Goal: Task Accomplishment & Management: Use online tool/utility

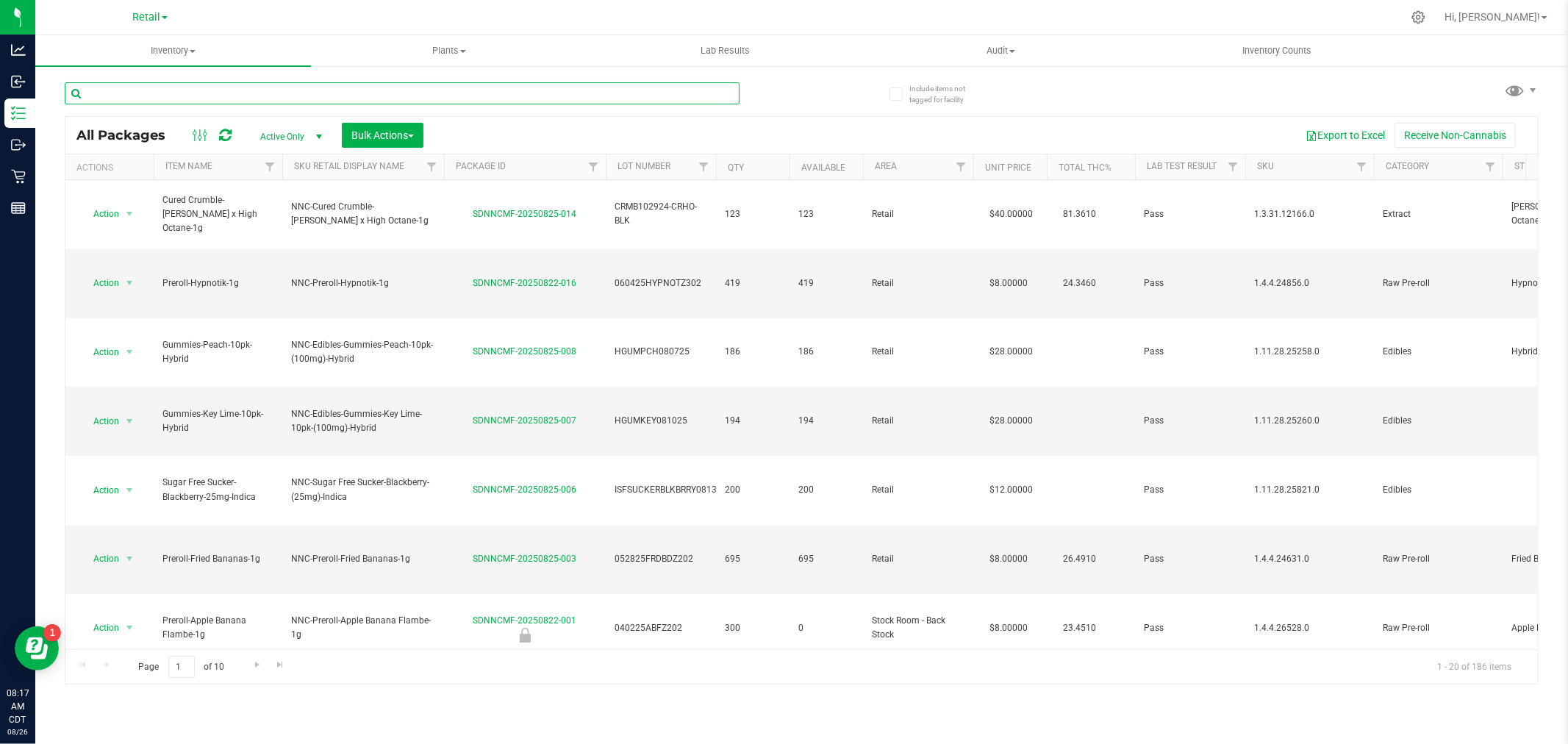
click at [200, 90] on input "text" at bounding box center [401, 93] width 674 height 22
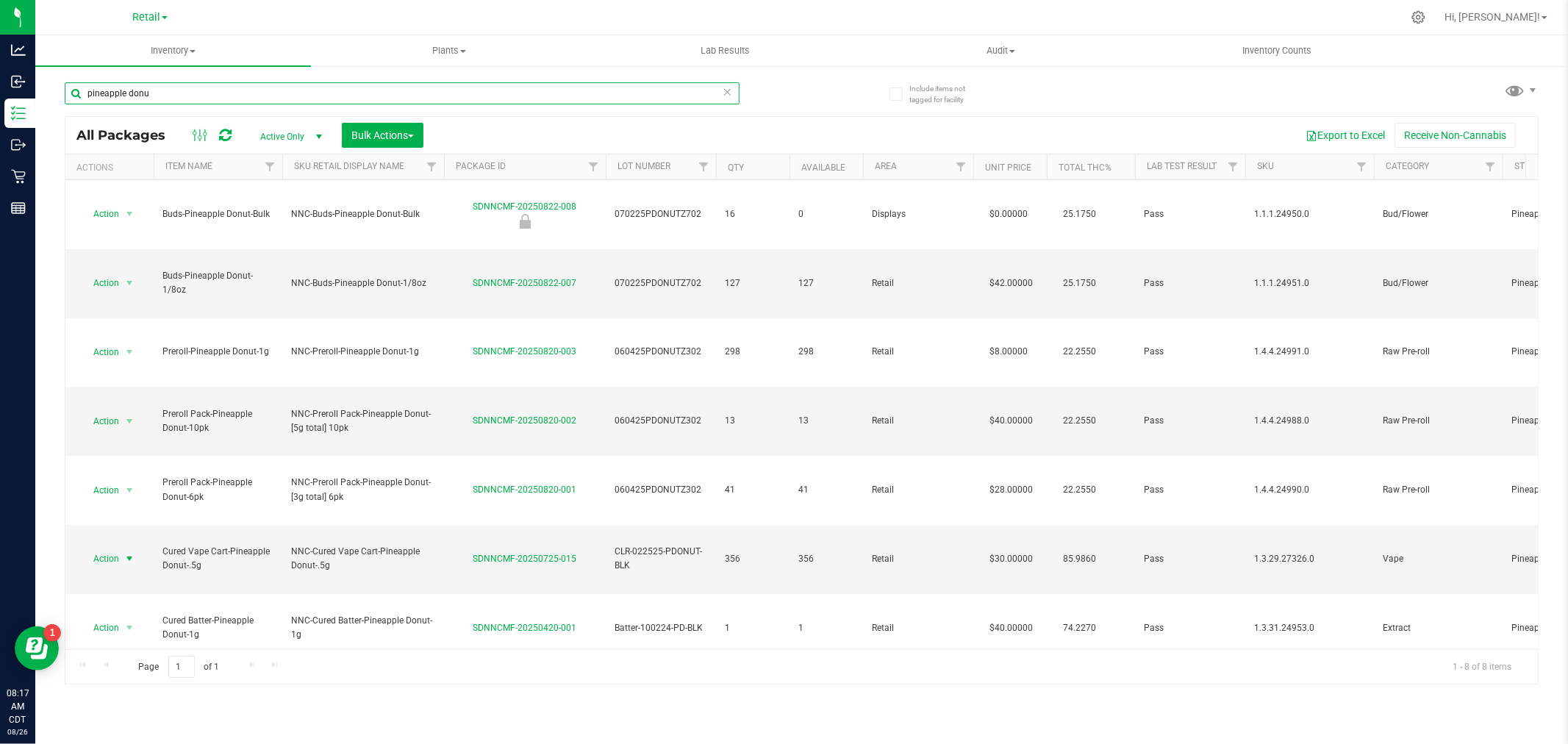
type input "pineapple donu"
click at [121, 549] on span "select" at bounding box center [129, 558] width 18 height 20
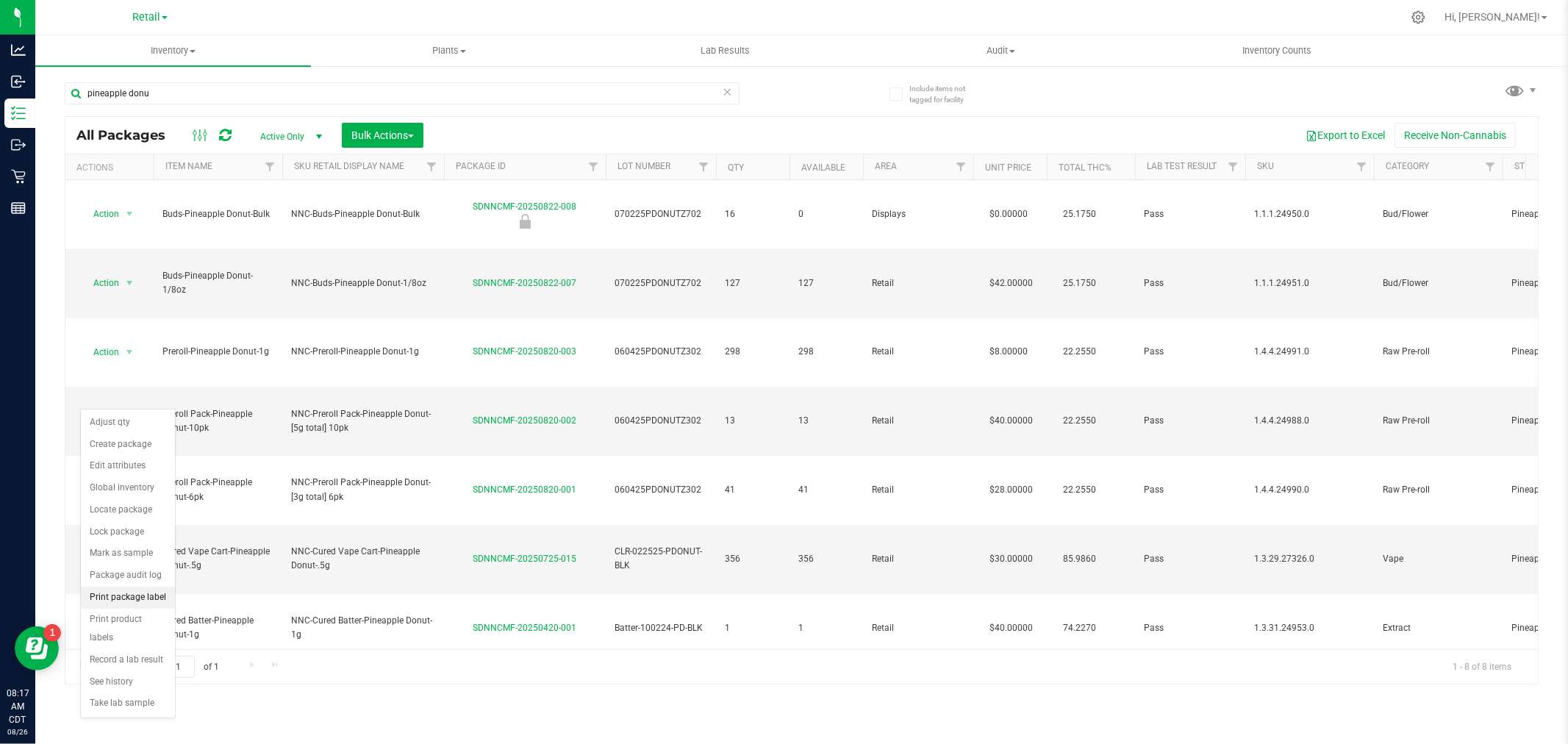
click at [131, 588] on li "Print package label" at bounding box center [128, 598] width 94 height 22
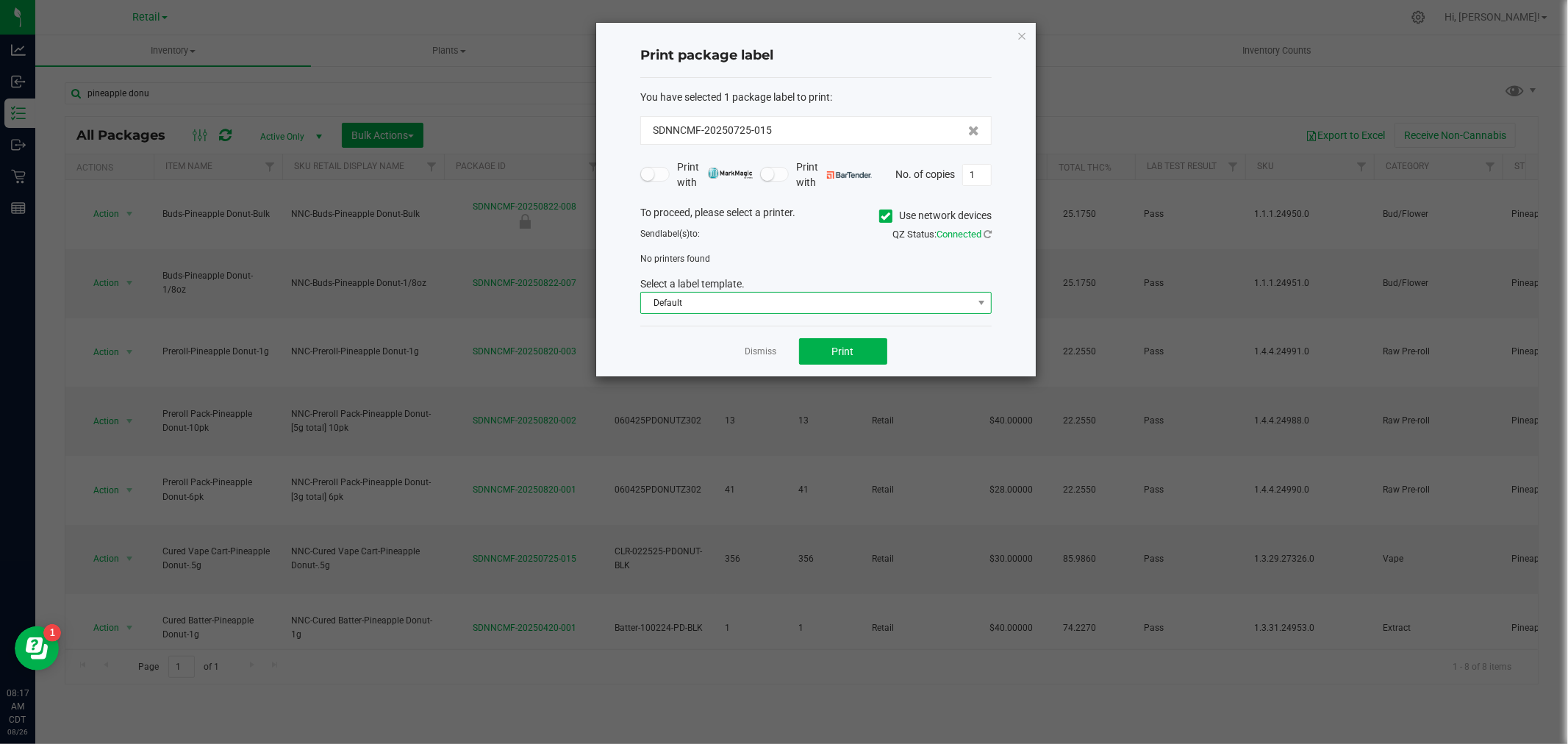
click at [841, 304] on span "Default" at bounding box center [806, 302] width 332 height 20
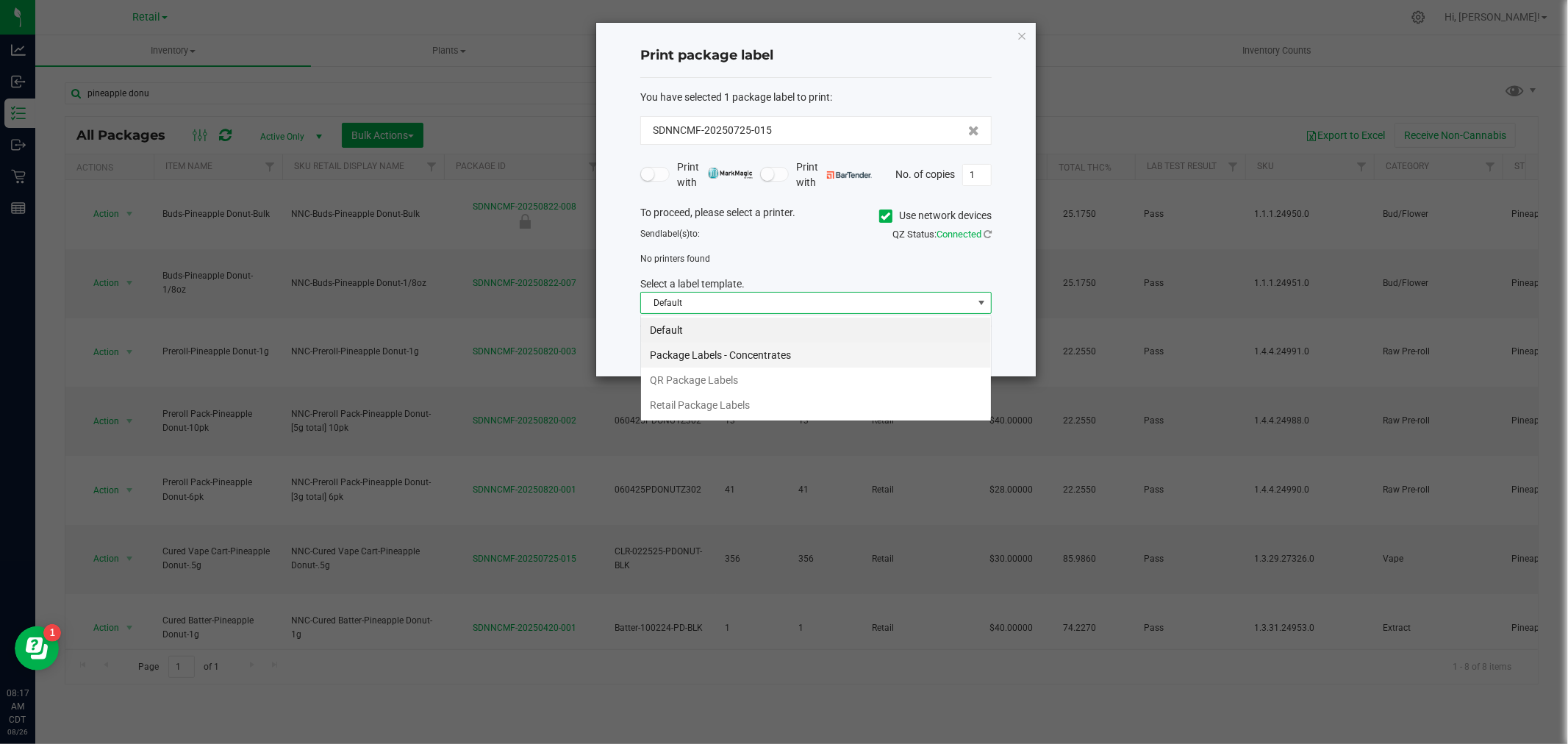
scroll to position [22, 350]
click at [762, 381] on li "QR Package Labels" at bounding box center [816, 380] width 350 height 25
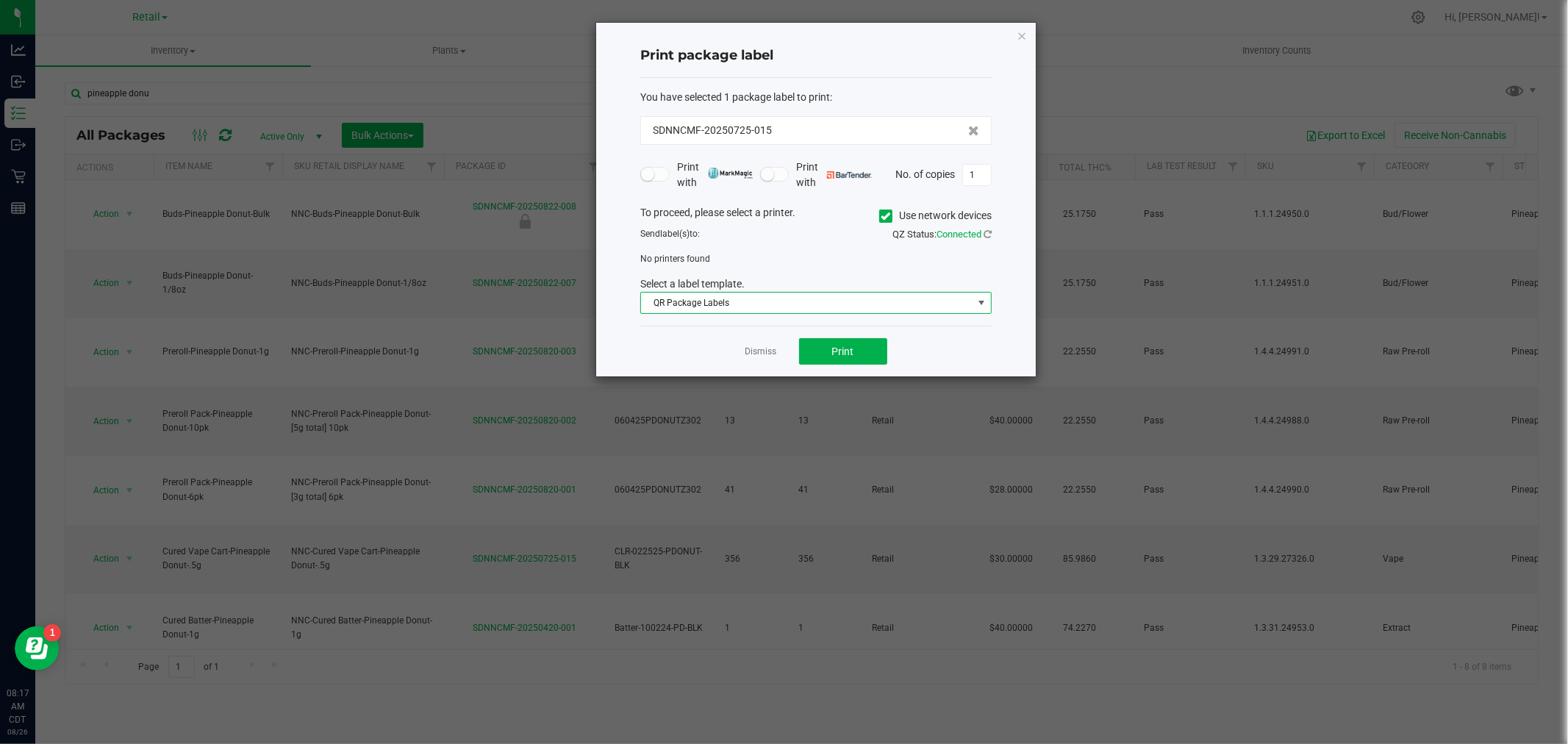
click at [888, 217] on icon at bounding box center [886, 217] width 10 height 0
click at [0, 0] on input "Use network devices" at bounding box center [0, 0] width 0 height 0
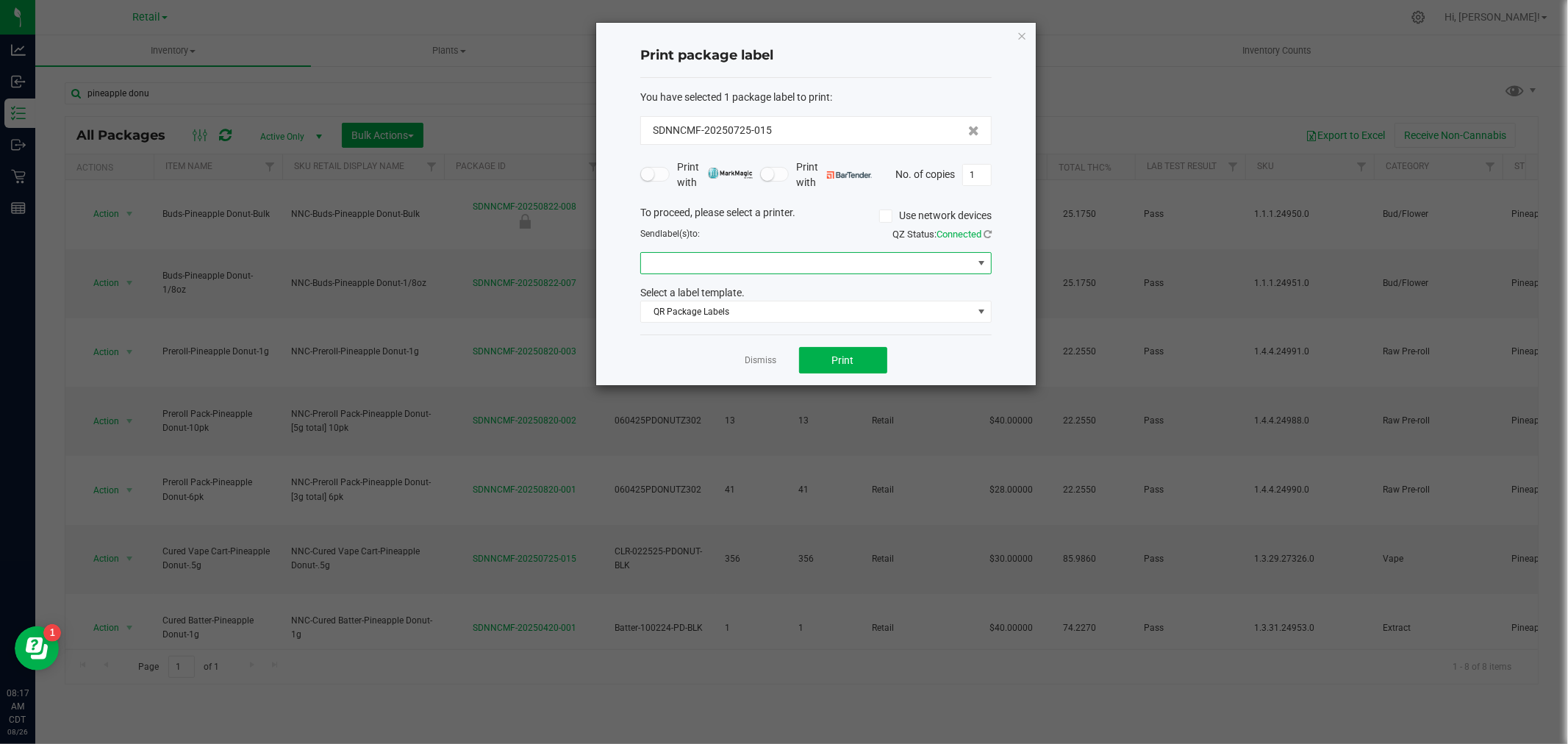
click at [849, 266] on span at bounding box center [806, 263] width 332 height 20
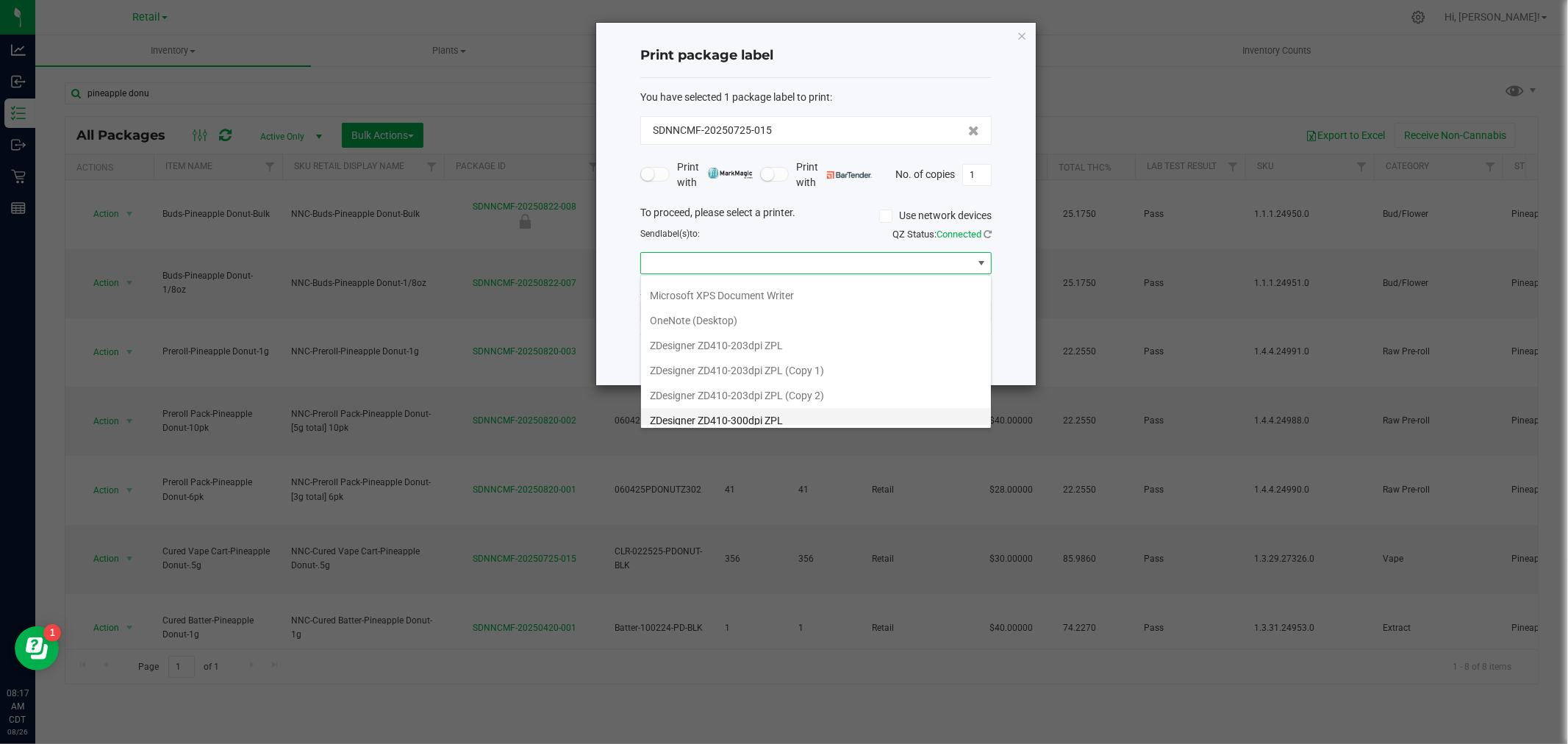
scroll to position [179, 0]
click at [793, 410] on ZPL "ZDesigner ZD411-300dpi ZPL" at bounding box center [816, 413] width 350 height 25
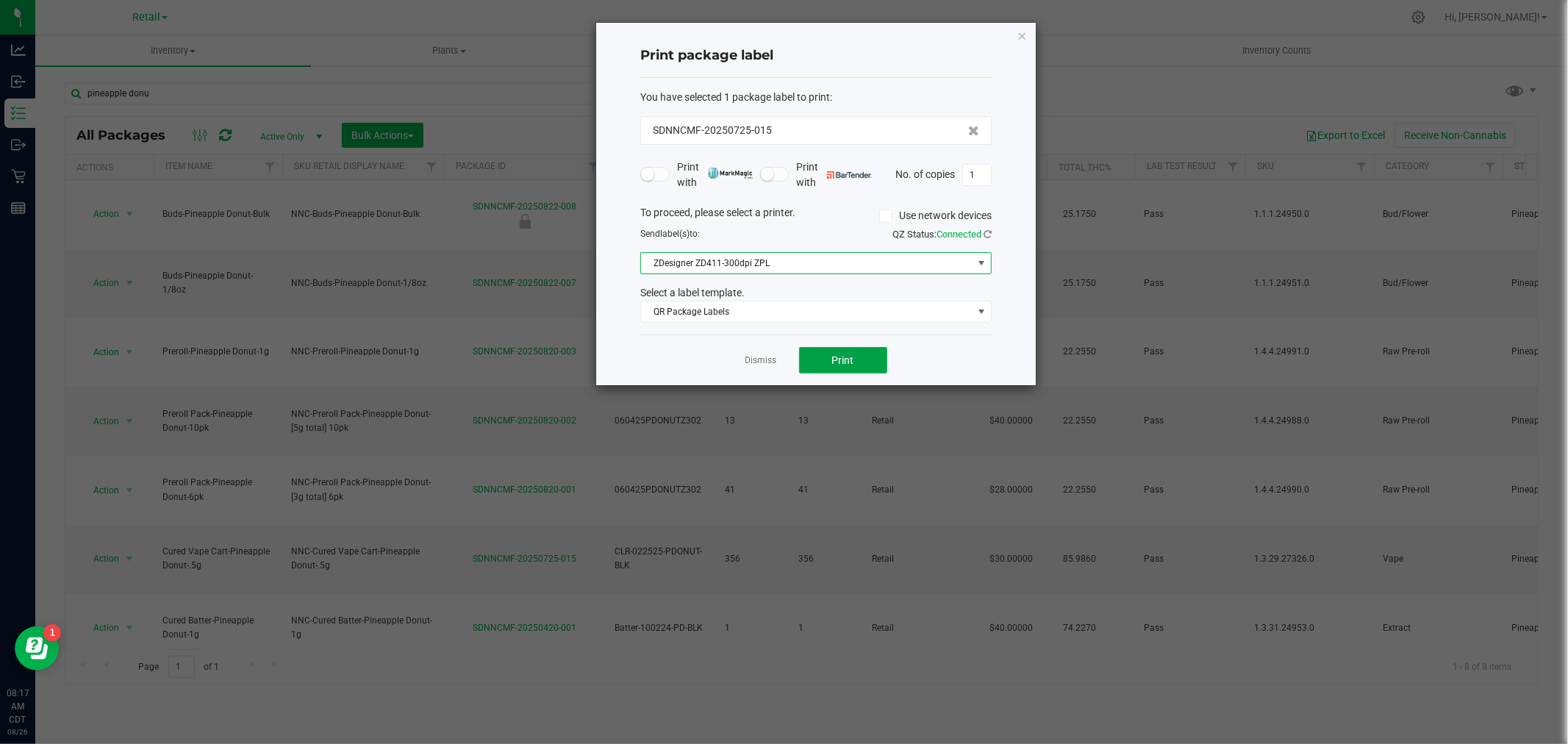
click at [818, 355] on button "Print" at bounding box center [843, 361] width 89 height 27
click at [777, 314] on span "QR Package Labels" at bounding box center [806, 311] width 332 height 20
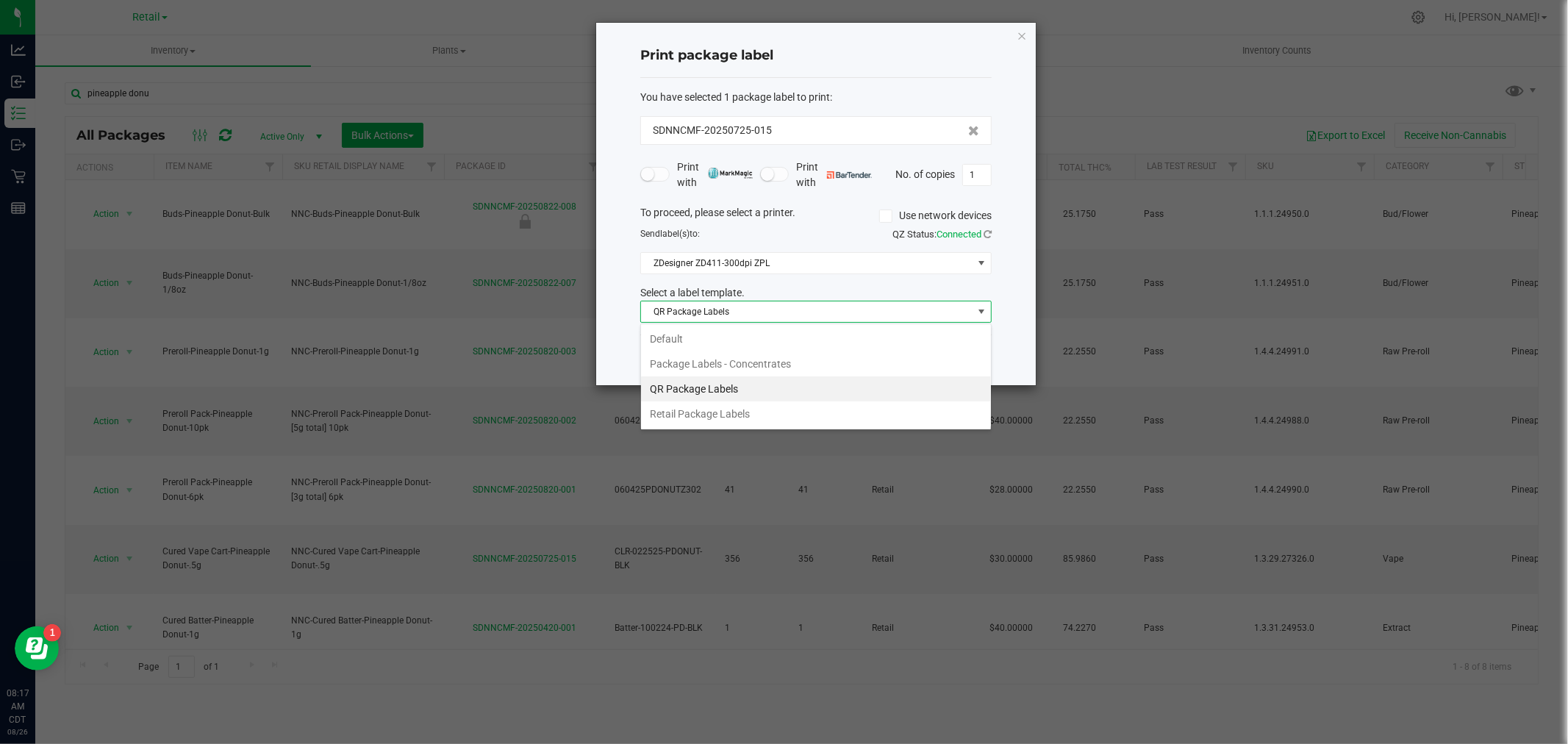
scroll to position [22, 350]
click at [777, 315] on span "QR Package Labels" at bounding box center [806, 311] width 332 height 20
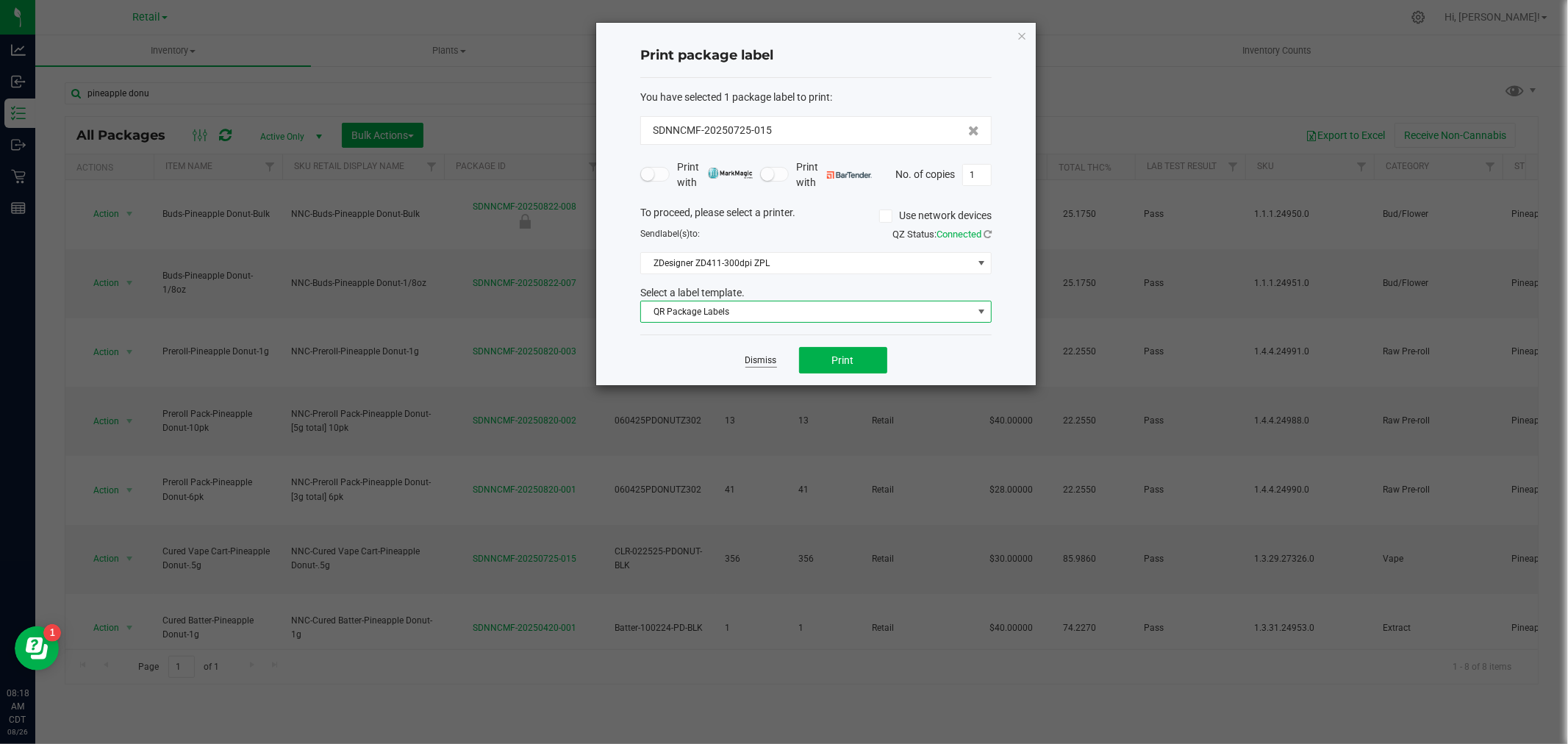
click at [767, 359] on link "Dismiss" at bounding box center [761, 360] width 32 height 13
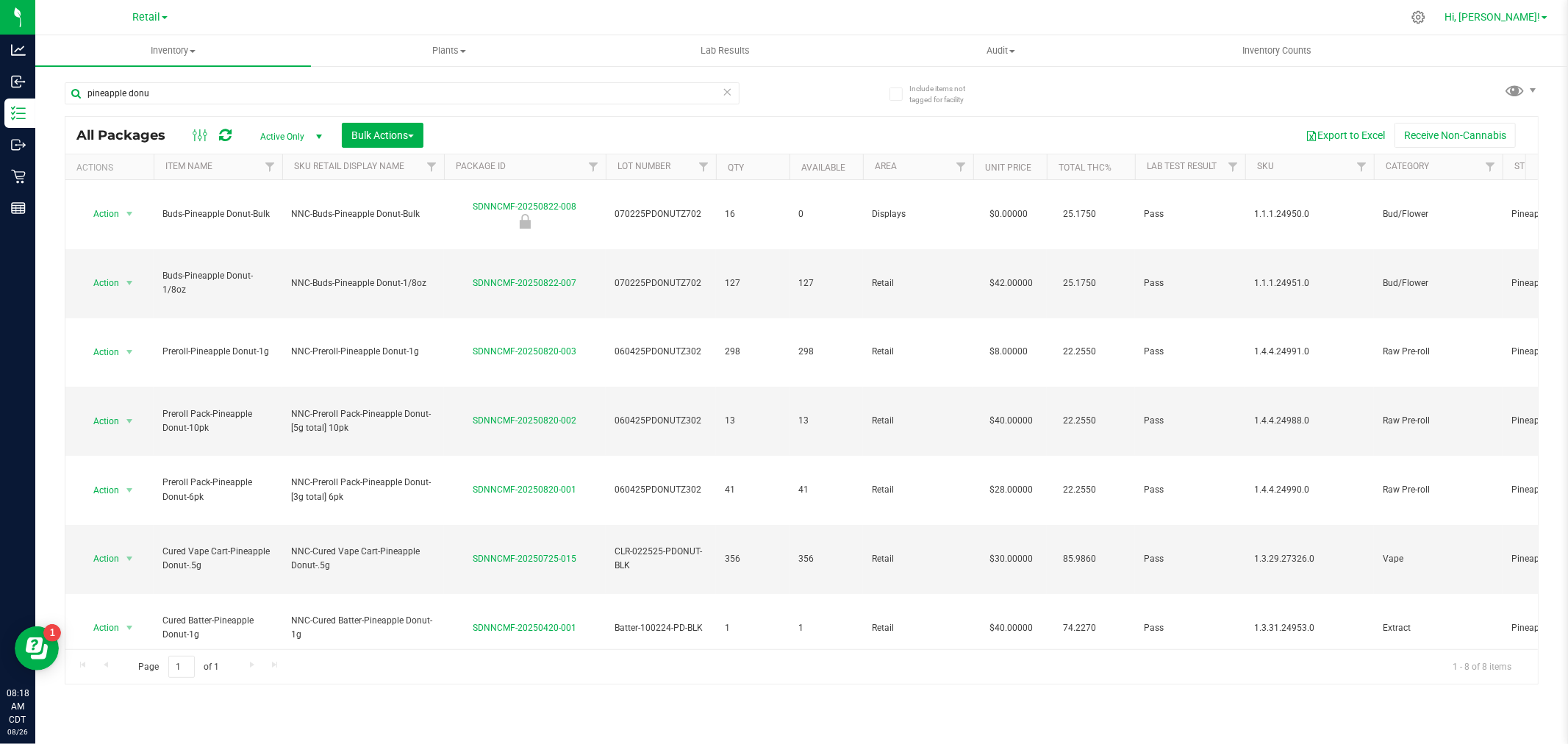
click at [1537, 19] on span "Hi, [PERSON_NAME]!" at bounding box center [1491, 16] width 95 height 12
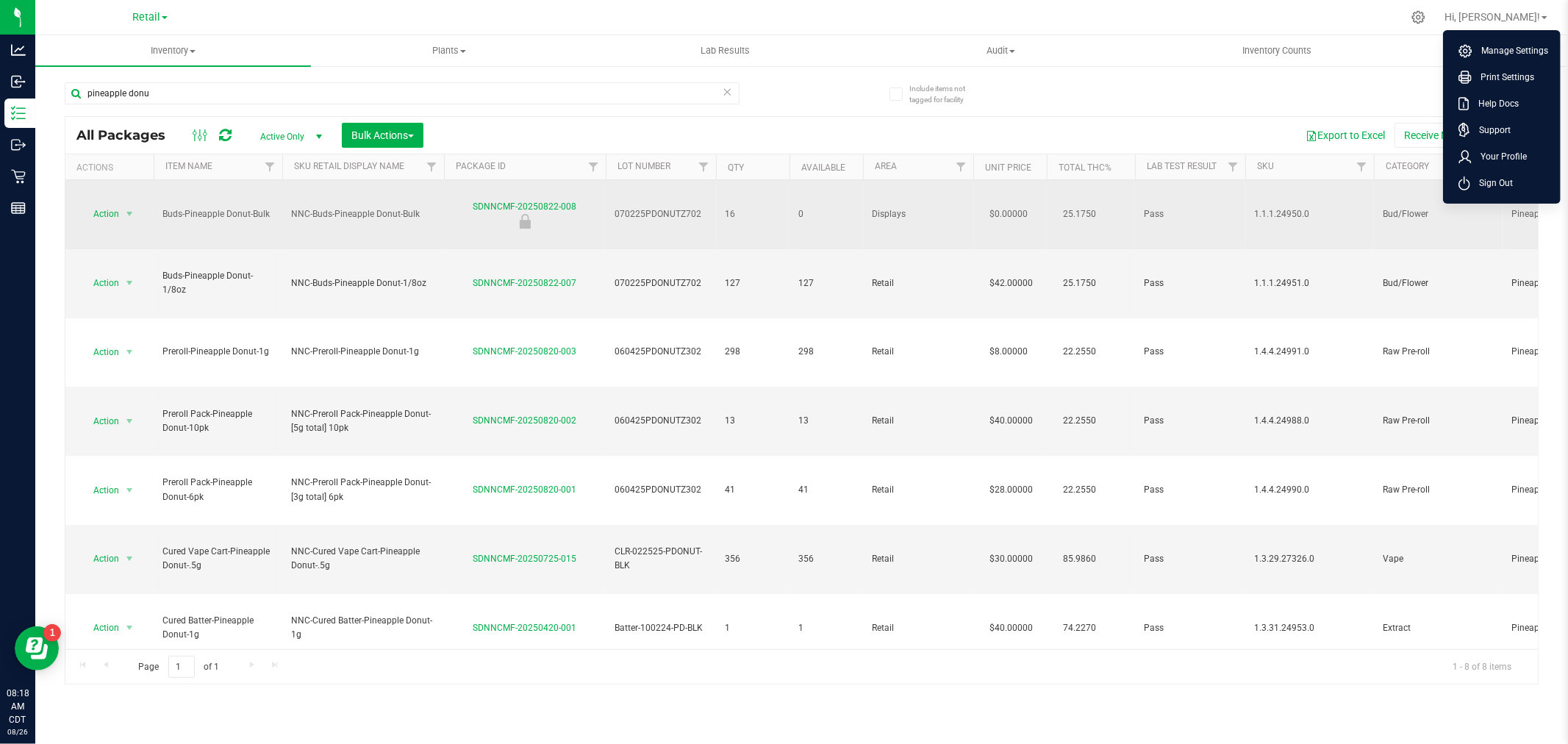
click at [1504, 188] on span "Sign Out" at bounding box center [1491, 183] width 42 height 14
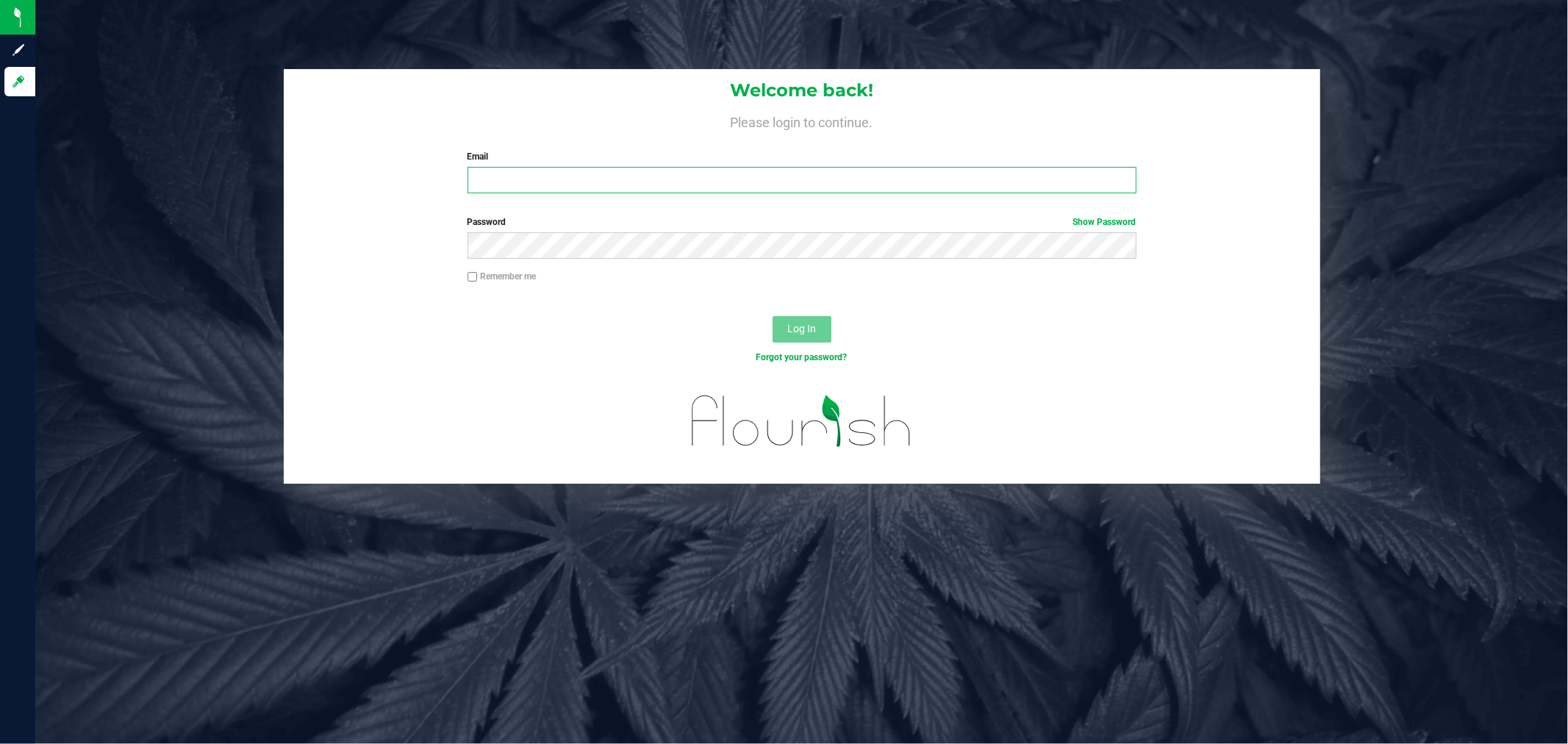
click at [698, 184] on input "Email" at bounding box center [801, 180] width 669 height 27
type input "bryan.garcia@nativenationscannabis.com"
click at [772, 317] on button "Log In" at bounding box center [801, 330] width 59 height 27
